Goal: Check status

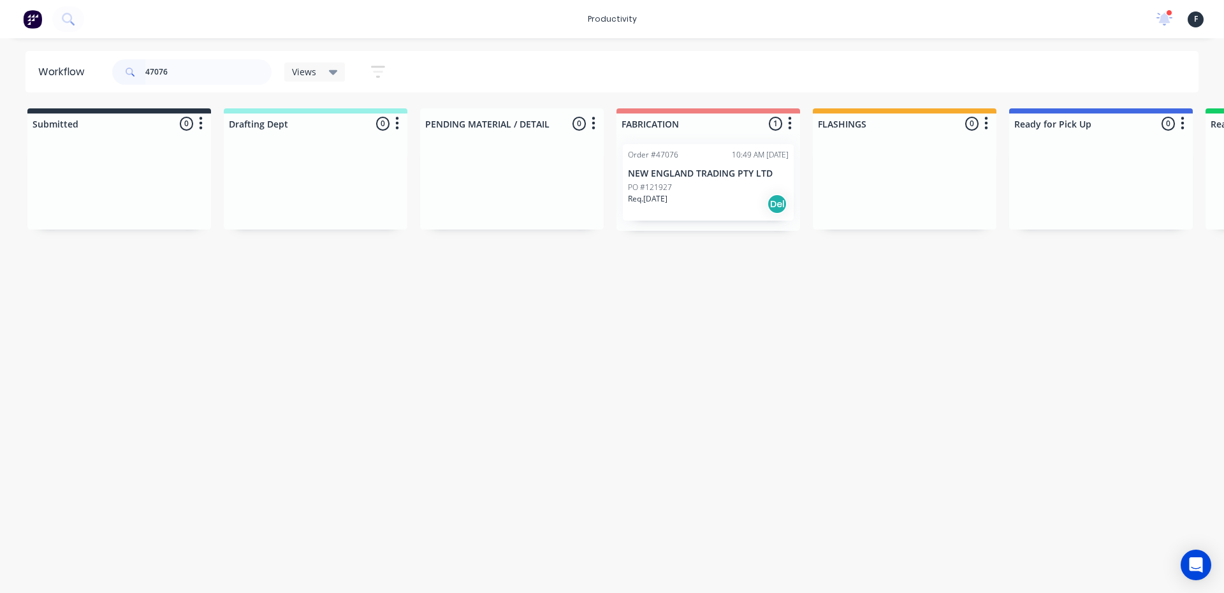
click at [690, 194] on div "Req. [DATE] Del" at bounding box center [708, 204] width 161 height 22
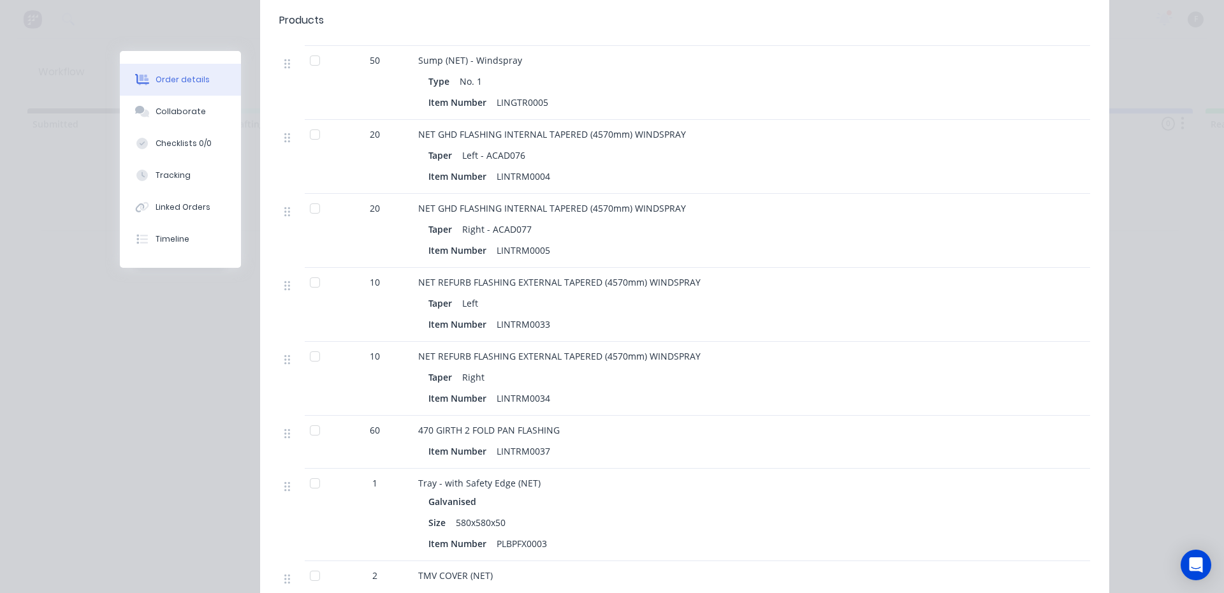
scroll to position [574, 0]
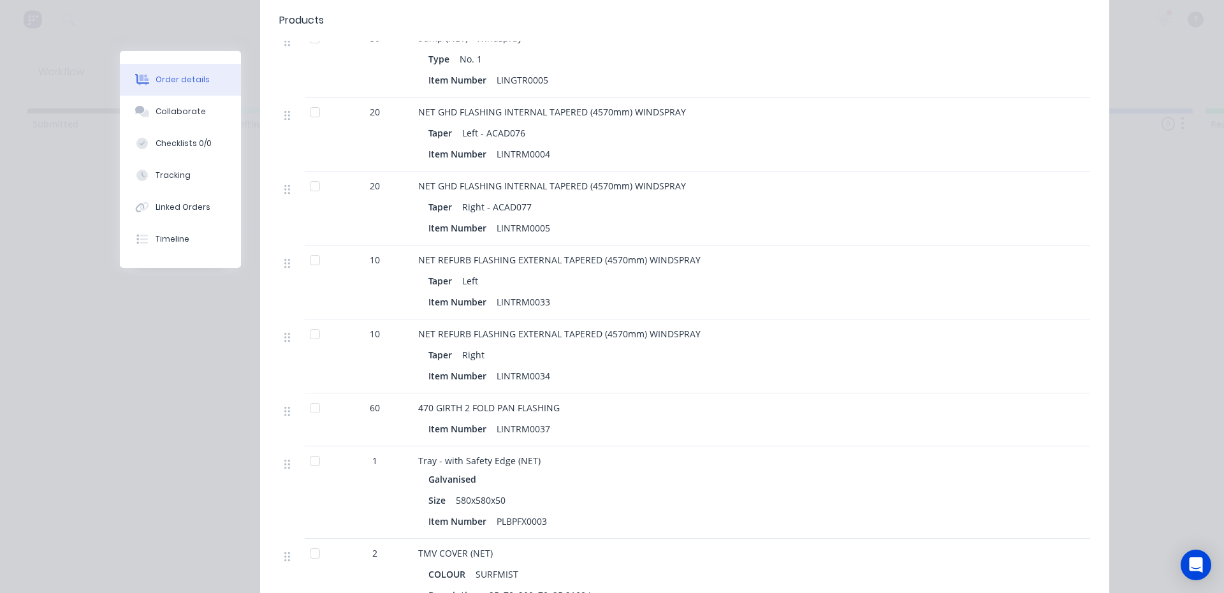
click at [305, 541] on div at bounding box center [315, 554] width 26 height 26
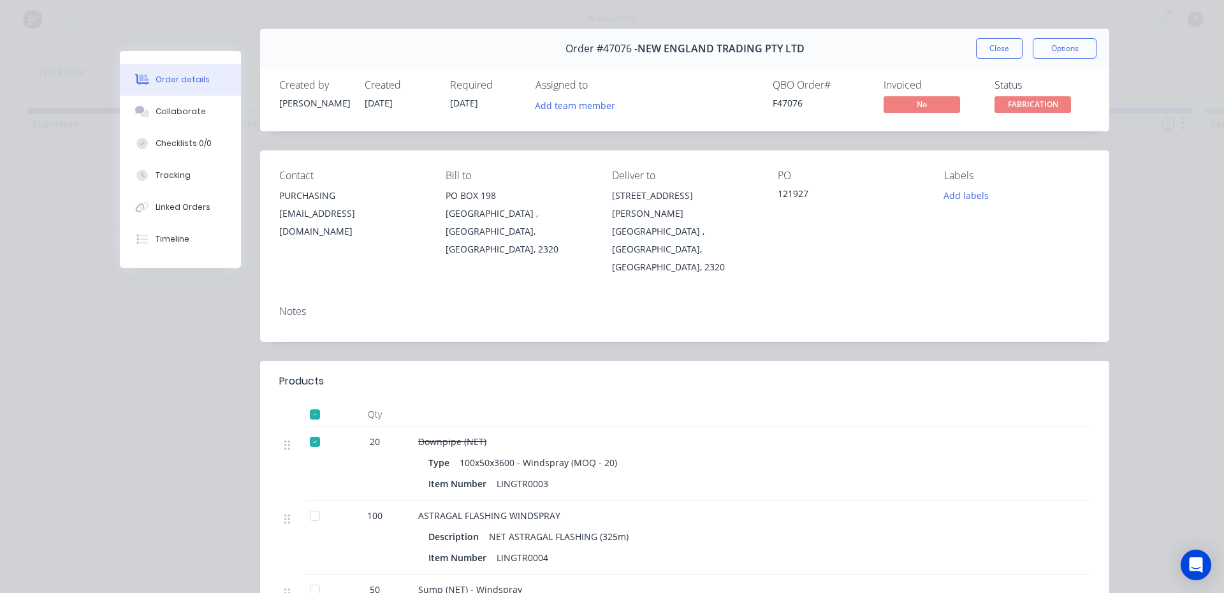
scroll to position [0, 0]
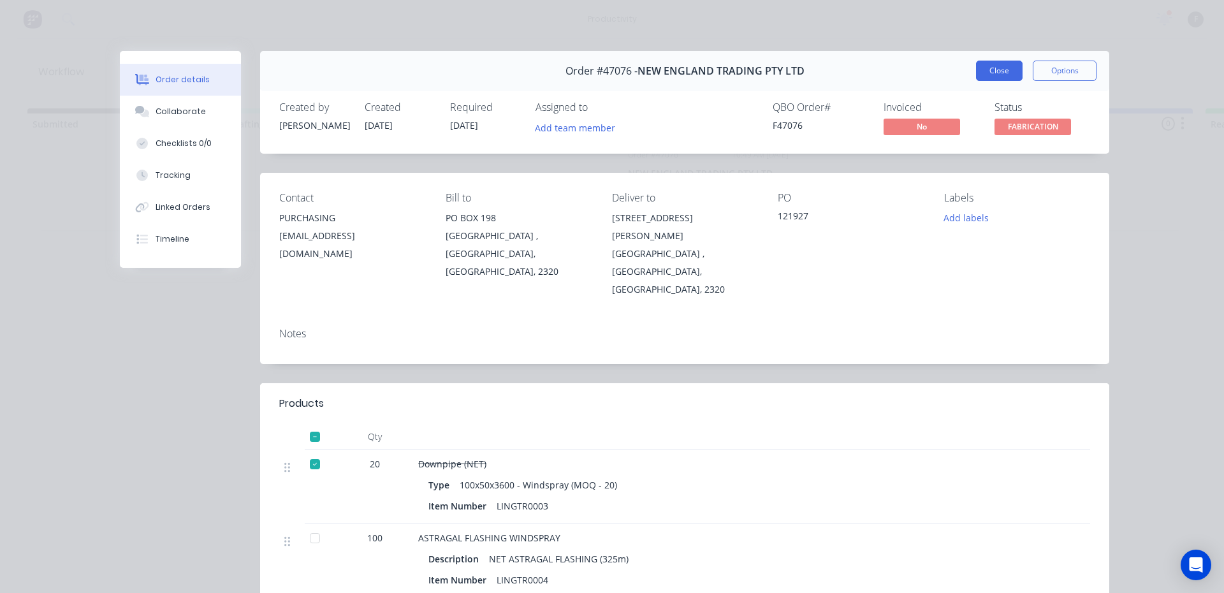
click at [990, 75] on button "Close" at bounding box center [999, 71] width 47 height 20
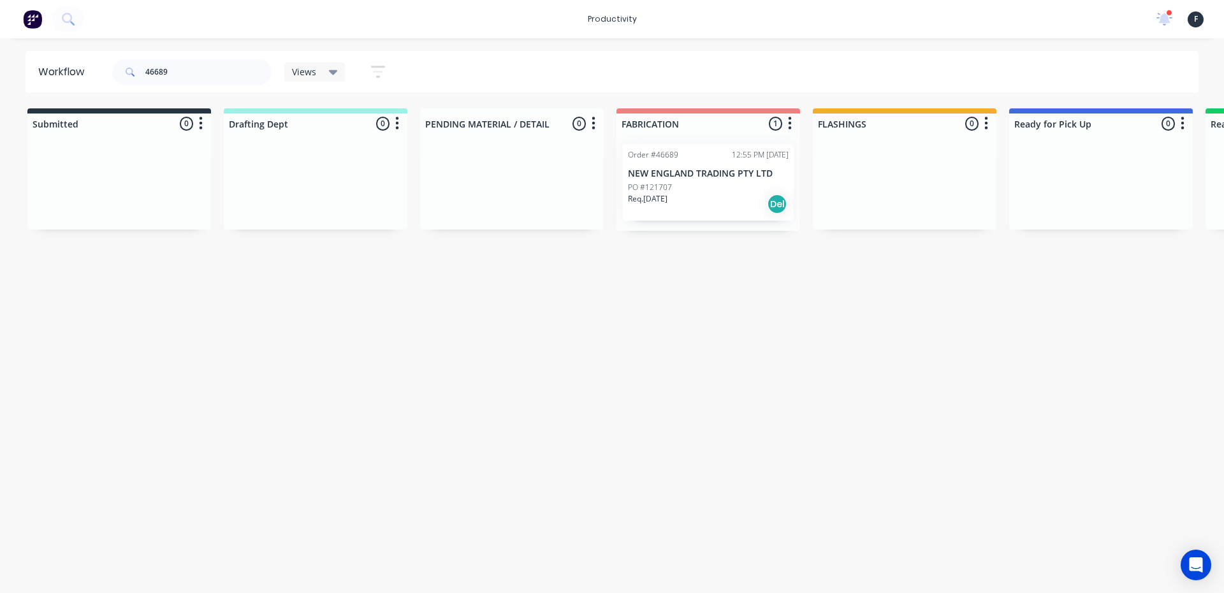
click at [702, 187] on div "PO #121707" at bounding box center [708, 187] width 161 height 11
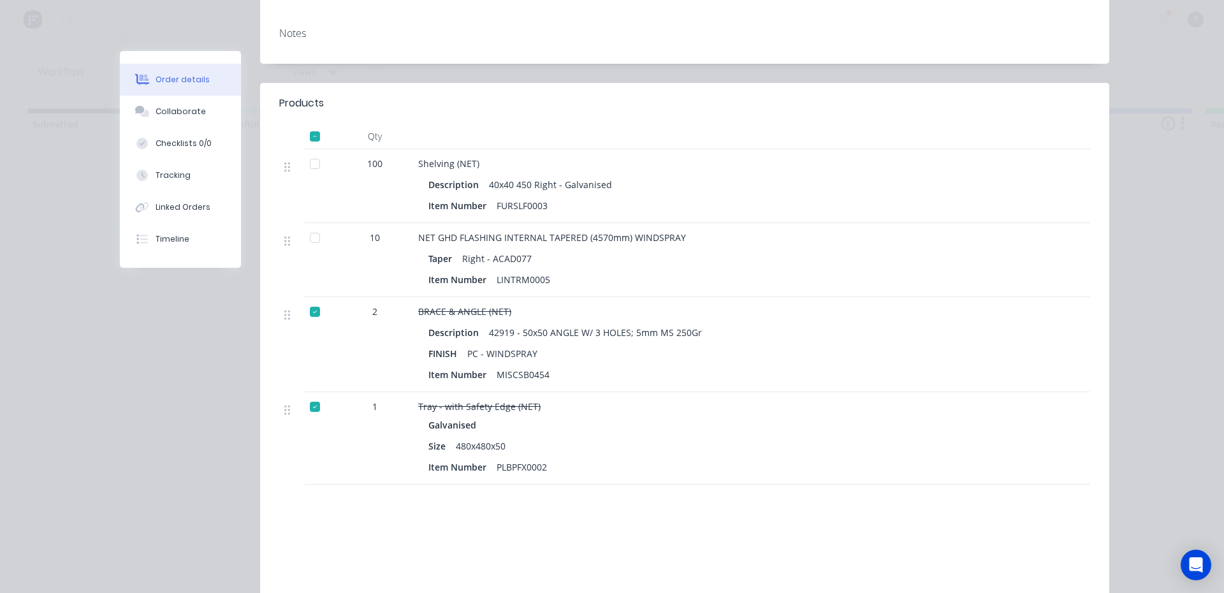
scroll to position [319, 0]
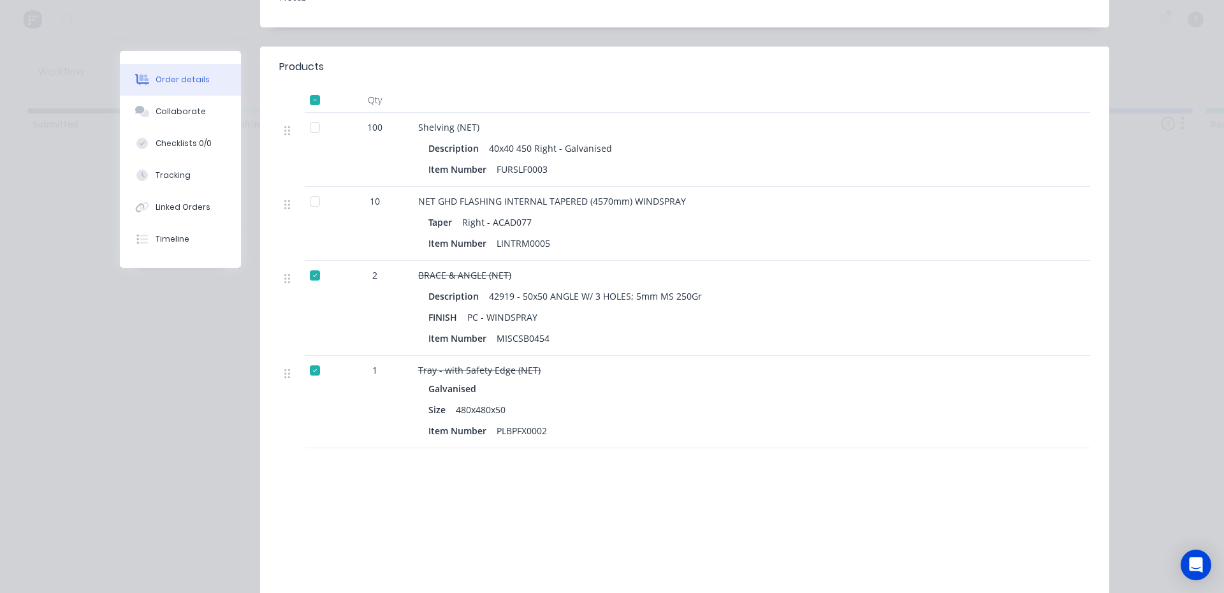
click at [308, 189] on div at bounding box center [315, 202] width 26 height 26
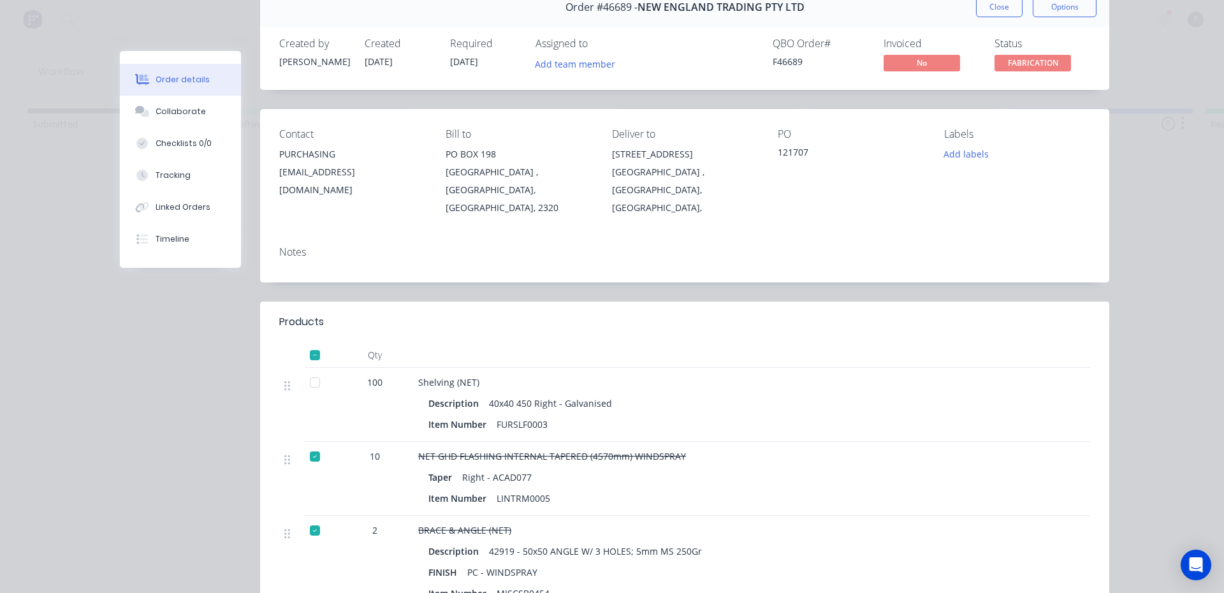
scroll to position [0, 0]
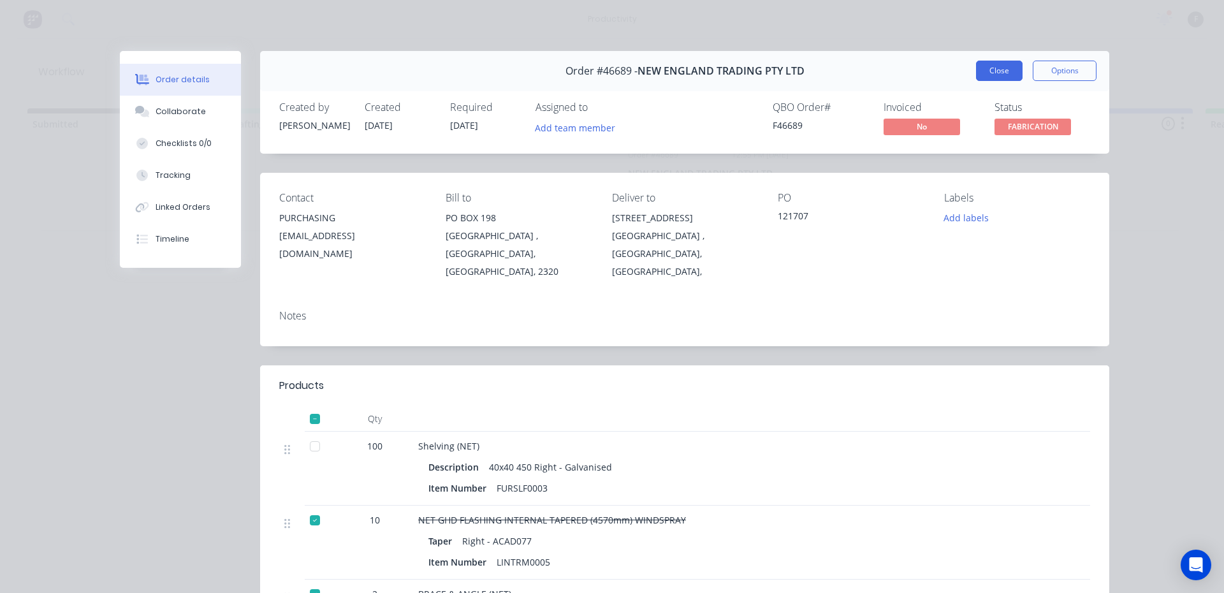
click at [1006, 77] on button "Close" at bounding box center [999, 71] width 47 height 20
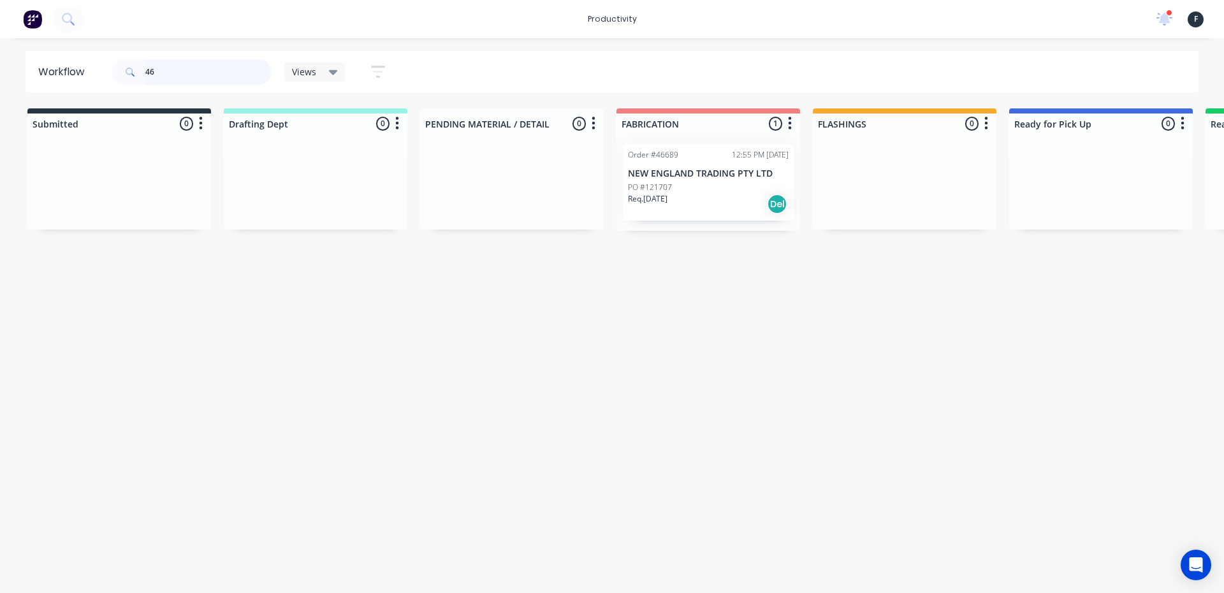
type input "4"
type input "46388"
click at [714, 191] on div "PO #121516" at bounding box center [708, 187] width 161 height 11
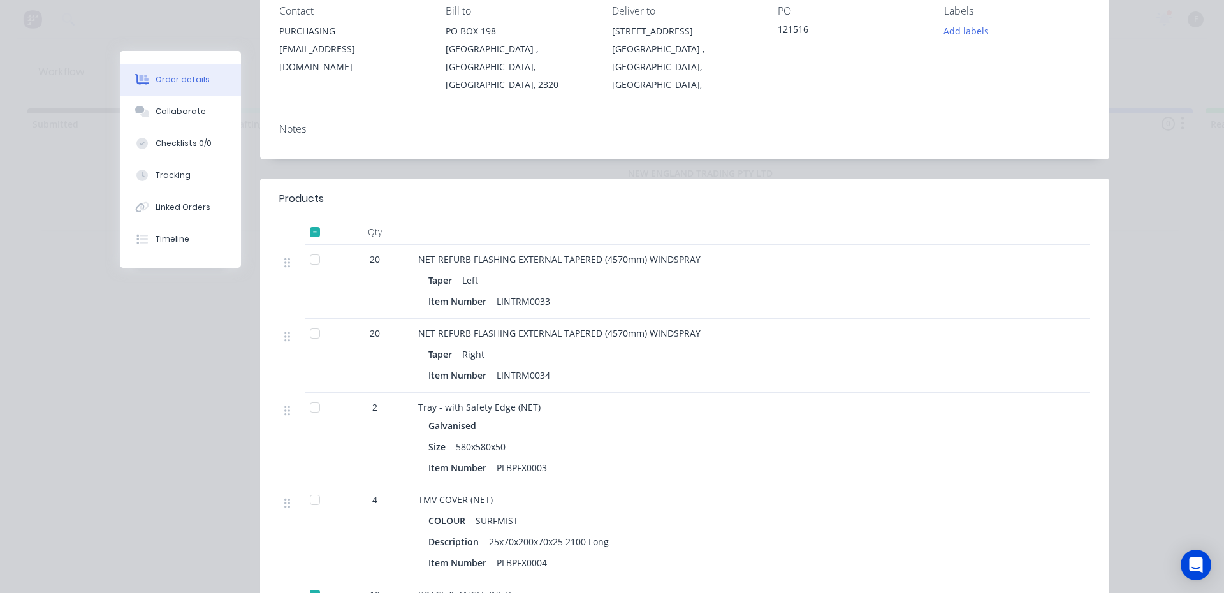
scroll to position [191, 0]
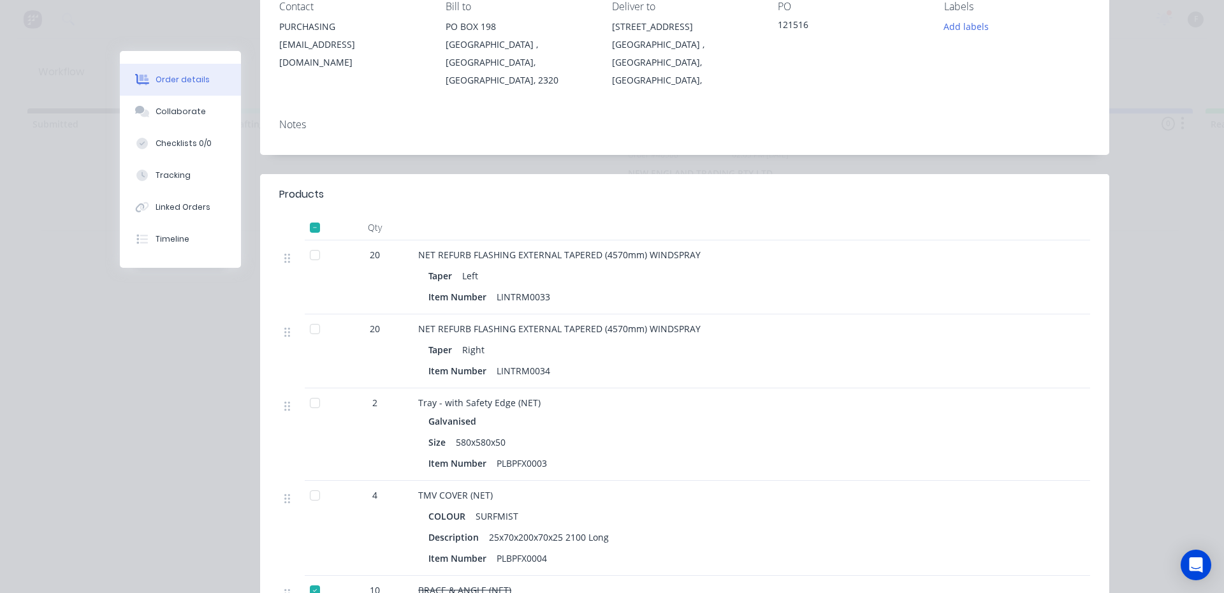
click at [312, 244] on div at bounding box center [315, 255] width 26 height 26
click at [312, 316] on div at bounding box center [315, 329] width 26 height 26
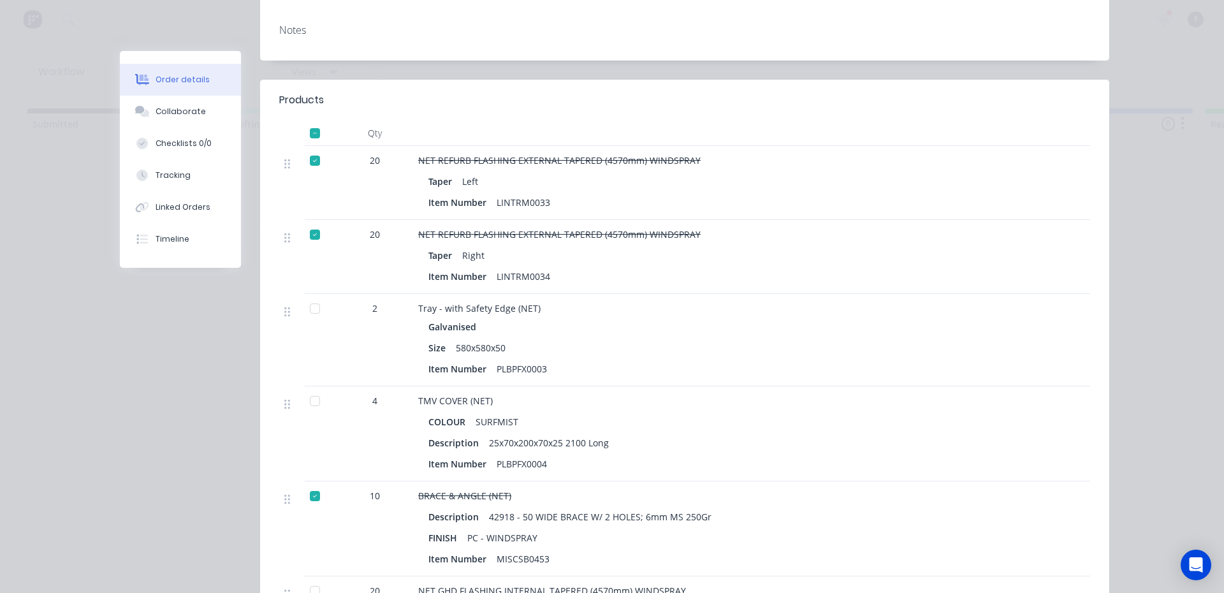
scroll to position [319, 0]
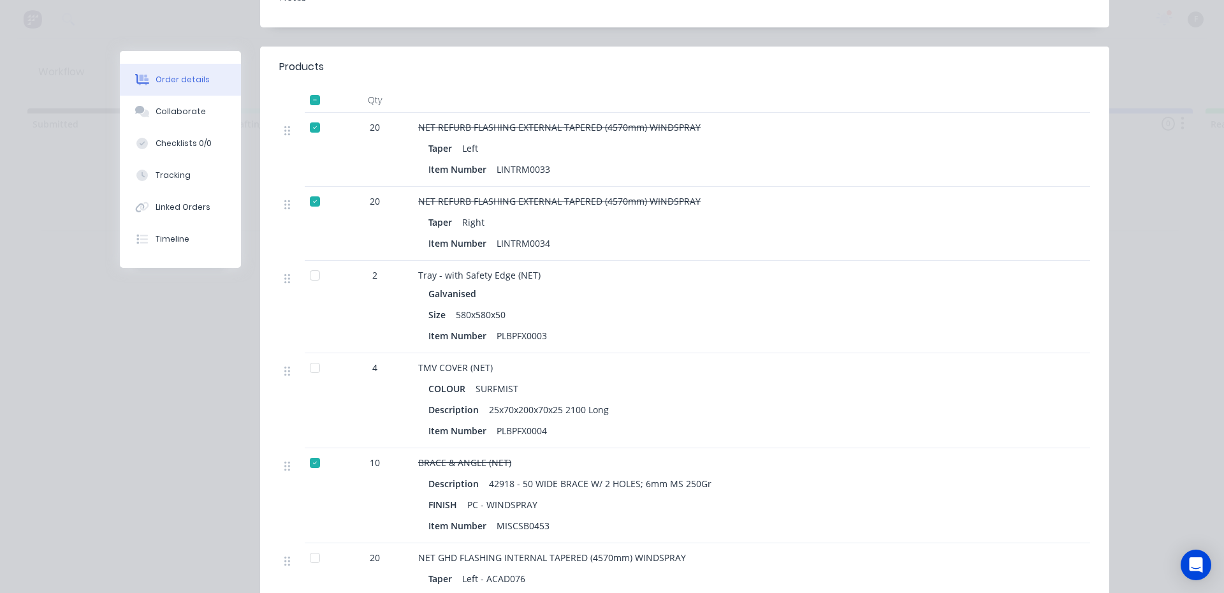
click at [314, 355] on div at bounding box center [315, 368] width 26 height 26
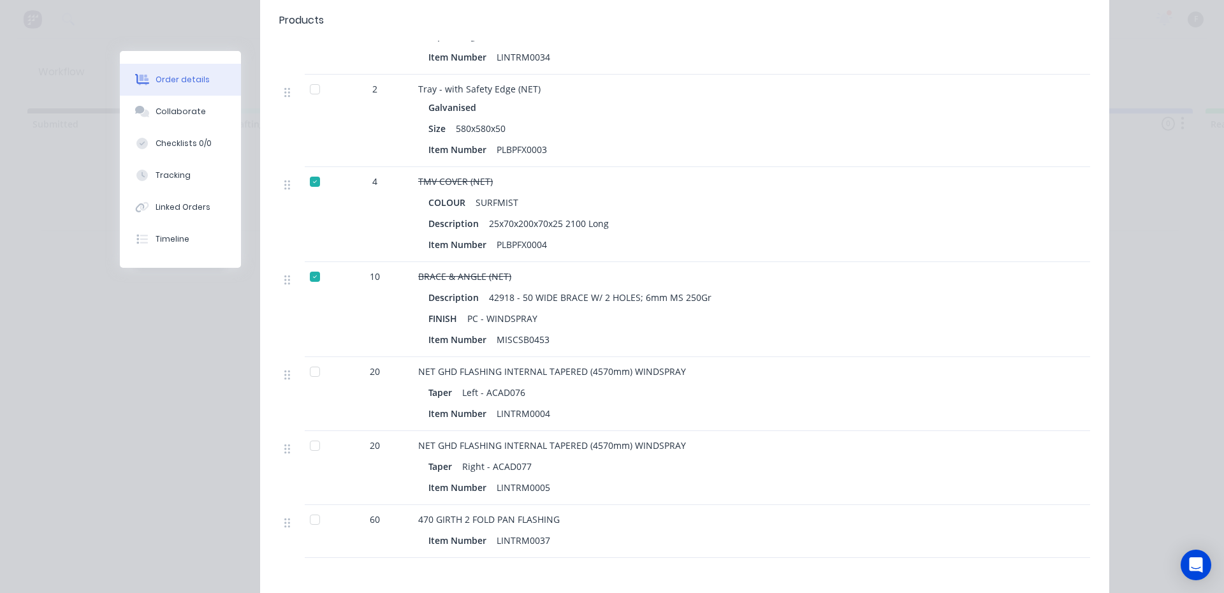
scroll to position [510, 0]
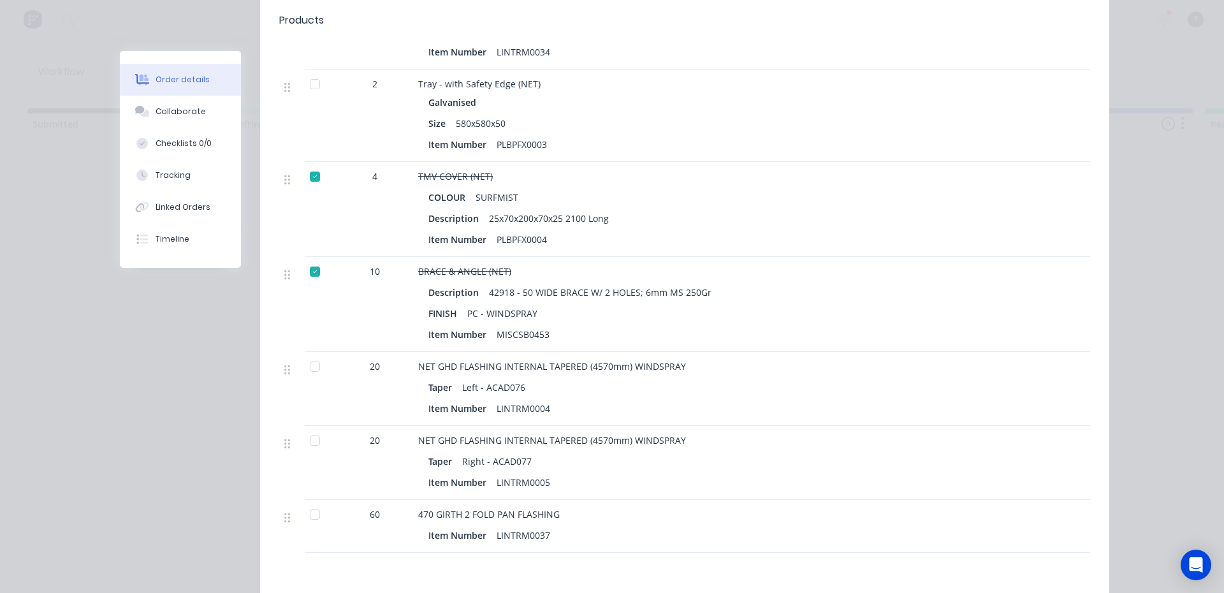
click at [310, 354] on div at bounding box center [315, 367] width 26 height 26
click at [311, 428] on div at bounding box center [315, 441] width 26 height 26
click at [311, 503] on div at bounding box center [315, 515] width 26 height 26
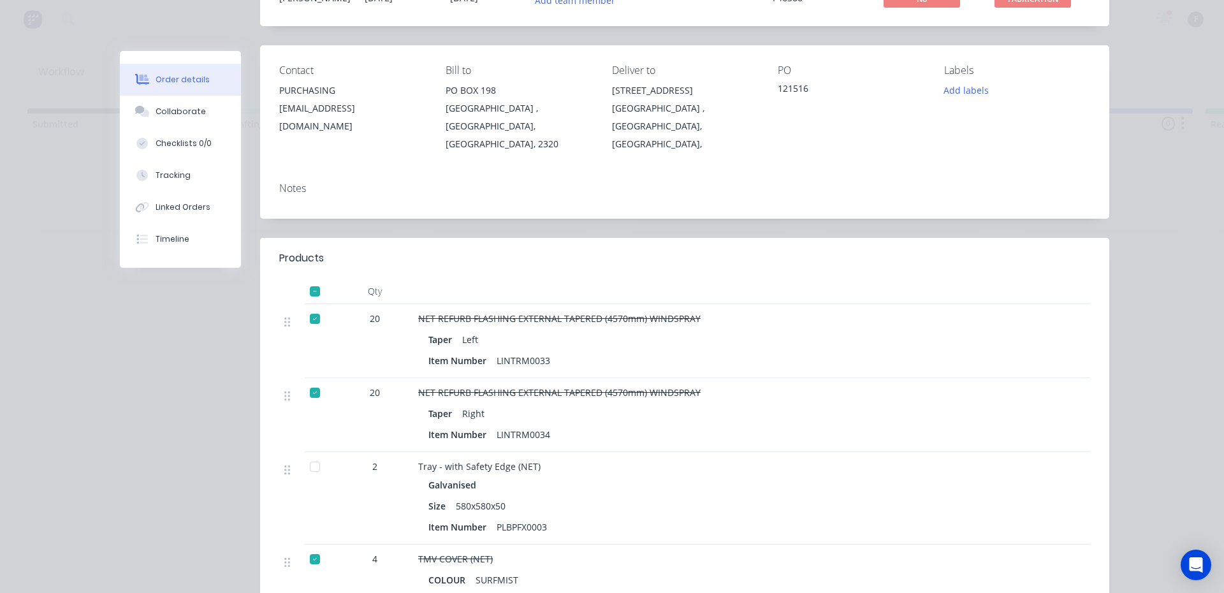
scroll to position [0, 0]
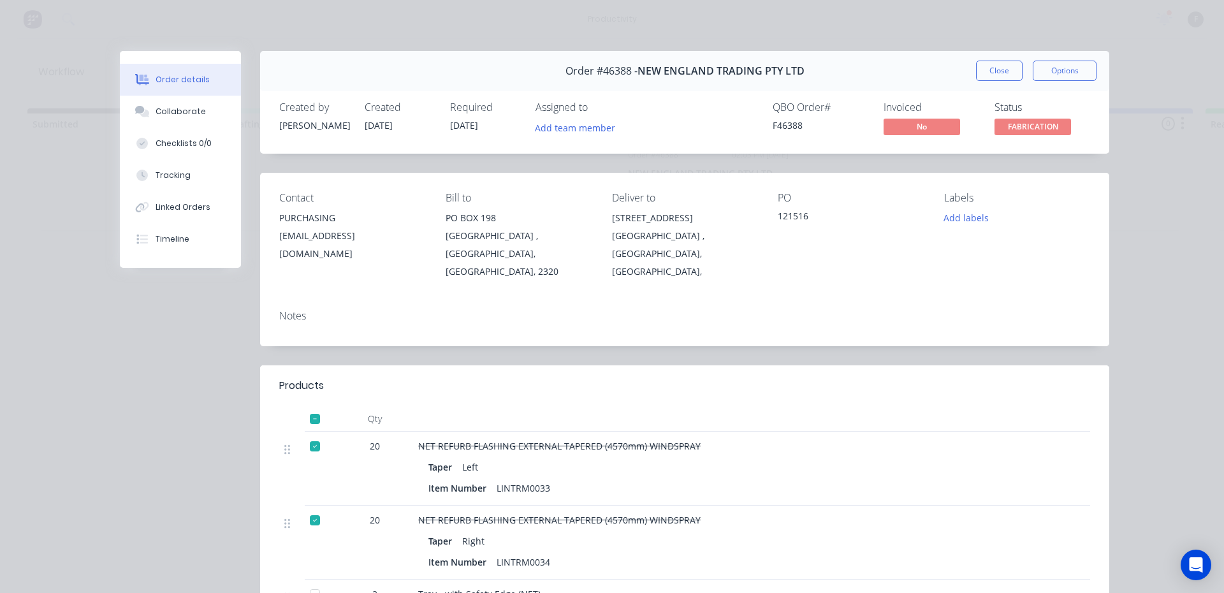
click at [1006, 78] on button "Close" at bounding box center [999, 71] width 47 height 20
